Goal: Information Seeking & Learning: Learn about a topic

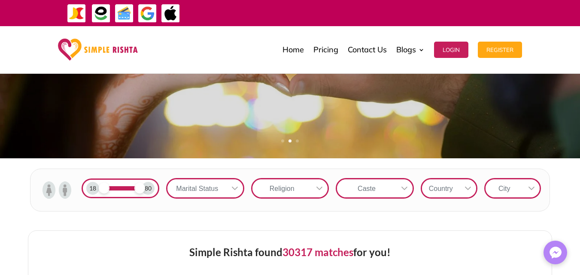
scroll to position [225, 0]
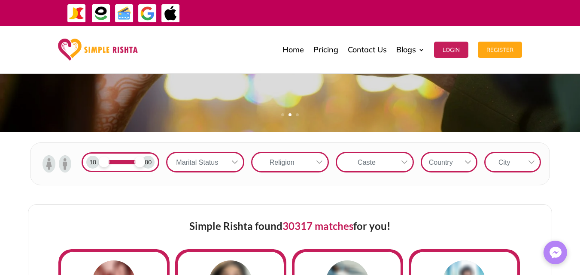
click at [216, 159] on div "Marital Status" at bounding box center [196, 162] width 59 height 18
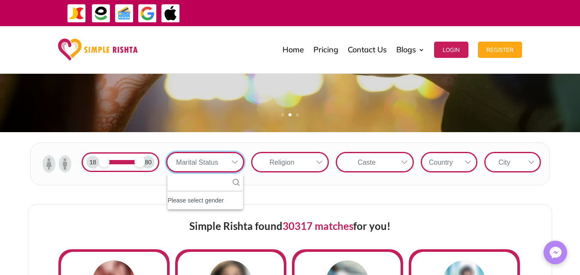
click at [274, 192] on div "18 80 Marital Status No results found Please select gender No available options…" at bounding box center [290, 164] width 580 height 64
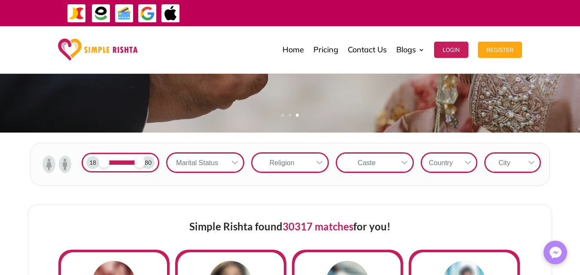
click at [298, 157] on div "Religion" at bounding box center [281, 163] width 59 height 18
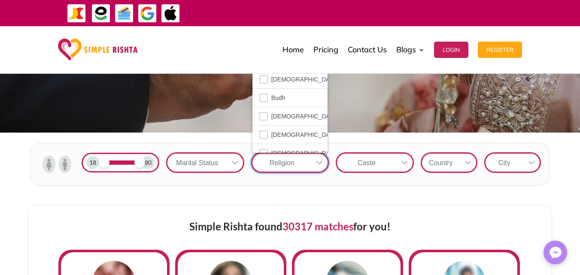
click at [218, 185] on form "18 80 Marital Status Religion 7 results are available [PERSON_NAME][DEMOGRAPHIC…" at bounding box center [290, 164] width 520 height 43
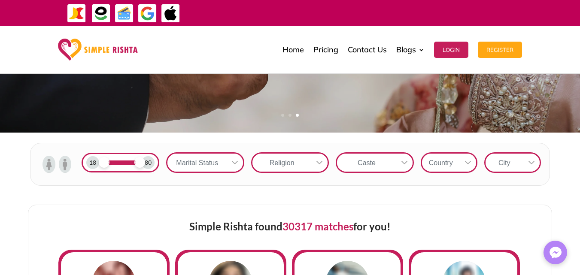
click at [52, 165] on img at bounding box center [49, 164] width 12 height 17
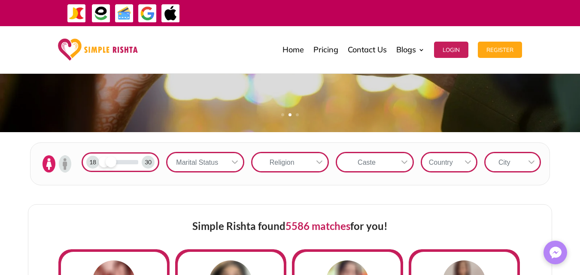
drag, startPoint x: 139, startPoint y: 164, endPoint x: 110, endPoint y: 167, distance: 28.9
click at [110, 167] on span at bounding box center [111, 162] width 11 height 11
click at [210, 165] on div "Marital Status" at bounding box center [196, 162] width 59 height 18
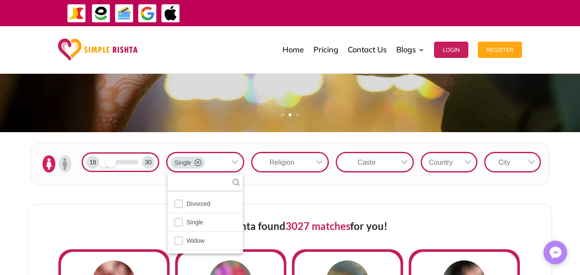
click at [314, 166] on div at bounding box center [319, 162] width 16 height 18
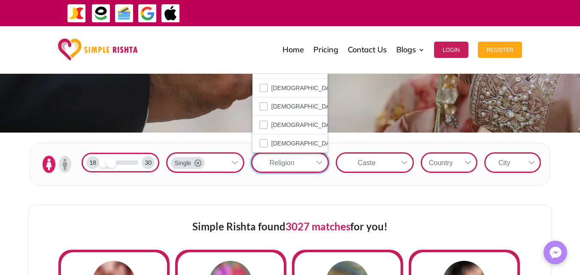
scroll to position [50, 0]
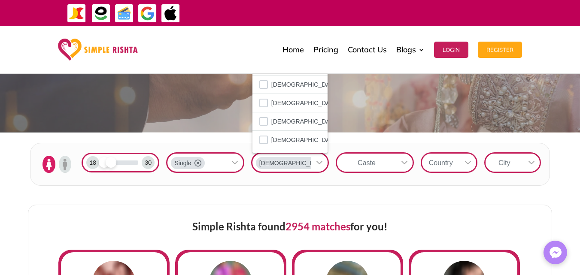
click at [438, 187] on div "18 30 Single [DEMOGRAPHIC_DATA] 7 results are available [PERSON_NAME][DEMOGRAPH…" at bounding box center [290, 165] width 580 height 64
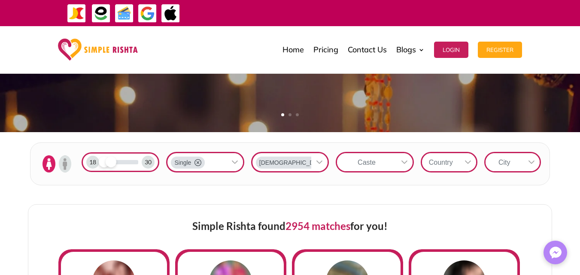
click at [523, 168] on div "City" at bounding box center [505, 162] width 38 height 18
click at [469, 164] on icon at bounding box center [468, 162] width 7 height 7
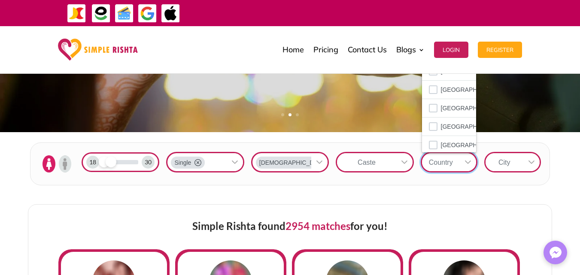
scroll to position [3121, 0]
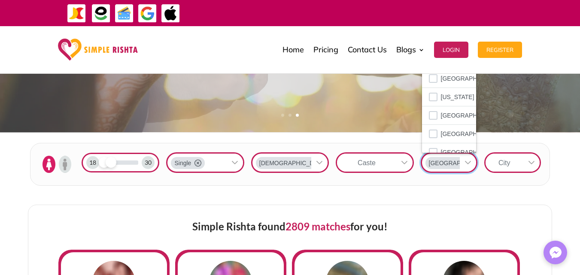
click at [530, 162] on icon at bounding box center [532, 162] width 6 height 3
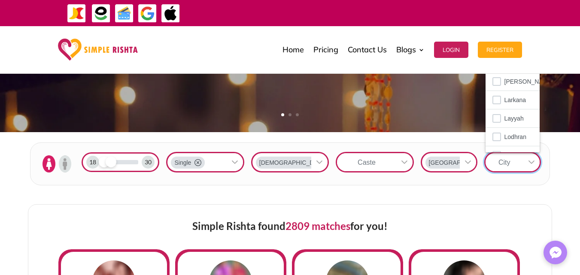
scroll to position [1169, 0]
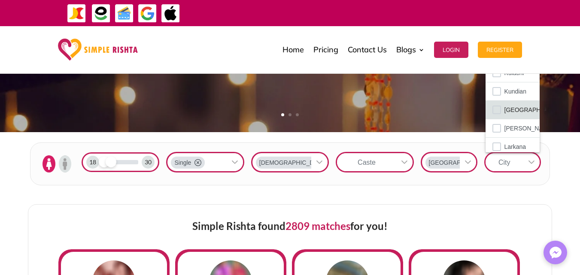
click at [501, 111] on li "[GEOGRAPHIC_DATA]" at bounding box center [513, 110] width 54 height 18
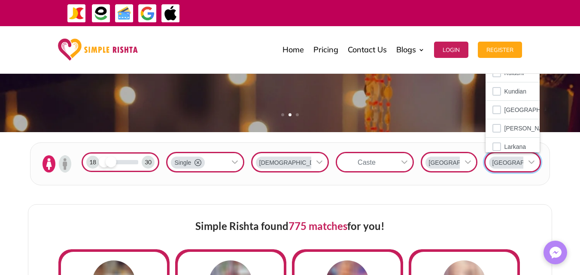
click at [482, 191] on div "18 30 Single [DEMOGRAPHIC_DATA] Caste [GEOGRAPHIC_DATA] [GEOGRAPHIC_DATA] 129 r…" at bounding box center [290, 164] width 580 height 64
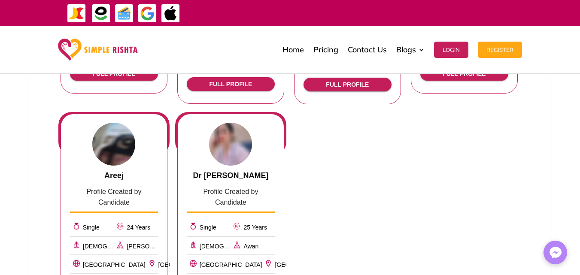
scroll to position [669, 0]
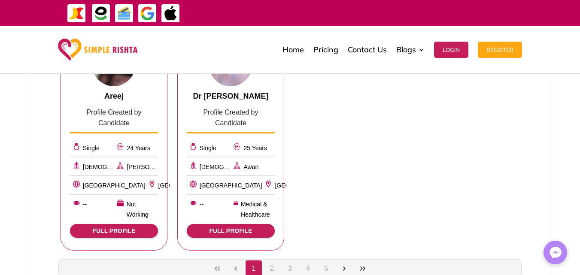
click at [272, 261] on button "2" at bounding box center [272, 269] width 16 height 16
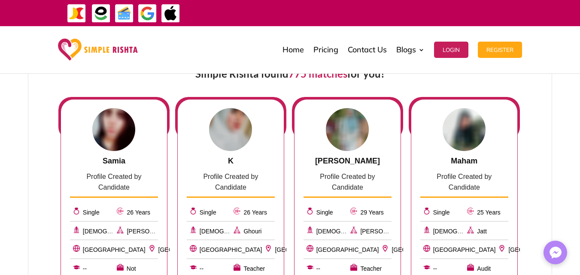
scroll to position [457, 0]
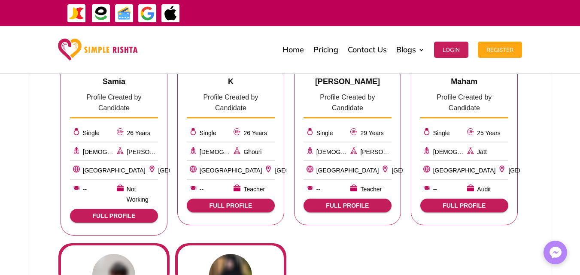
drag, startPoint x: 122, startPoint y: 205, endPoint x: 108, endPoint y: 205, distance: 13.7
click at [108, 213] on span "FULL PROFILE" at bounding box center [114, 216] width 74 height 7
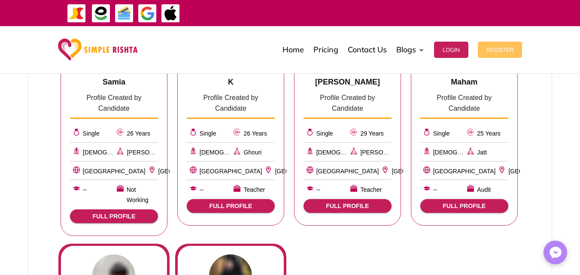
click at [508, 52] on button "Register" at bounding box center [500, 50] width 44 height 16
